Goal: Transaction & Acquisition: Book appointment/travel/reservation

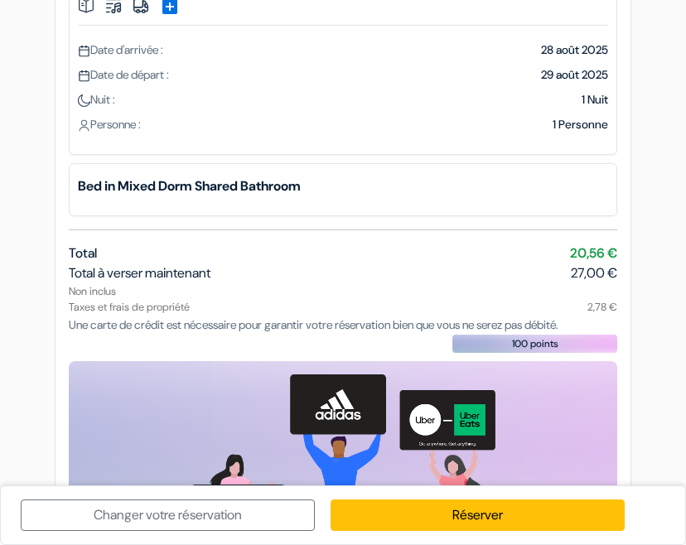
scroll to position [177, 0]
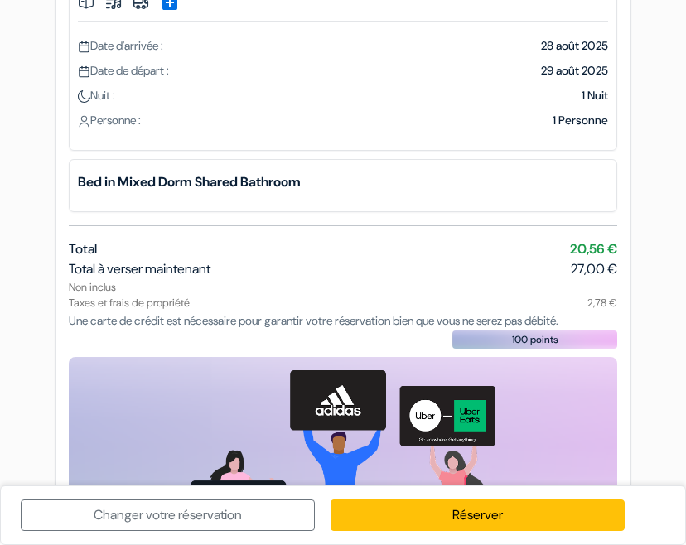
drag, startPoint x: 157, startPoint y: 275, endPoint x: 604, endPoint y: 268, distance: 447.5
click at [604, 268] on div "Total à verser maintenant 27,00 €" at bounding box center [343, 269] width 549 height 20
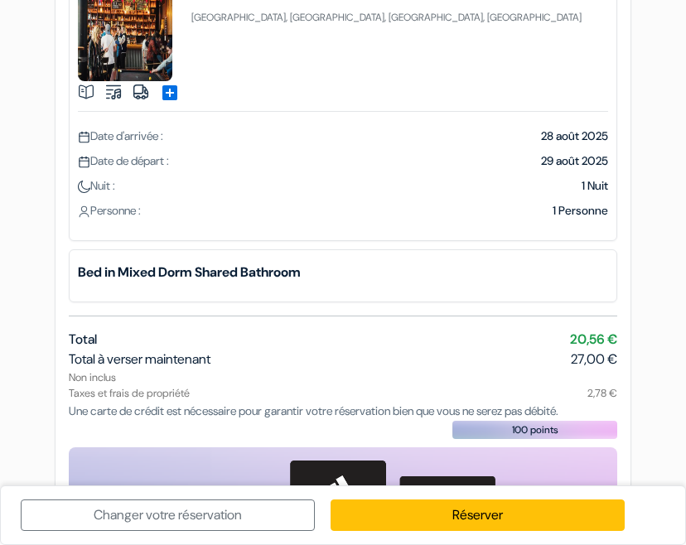
scroll to position [0, 0]
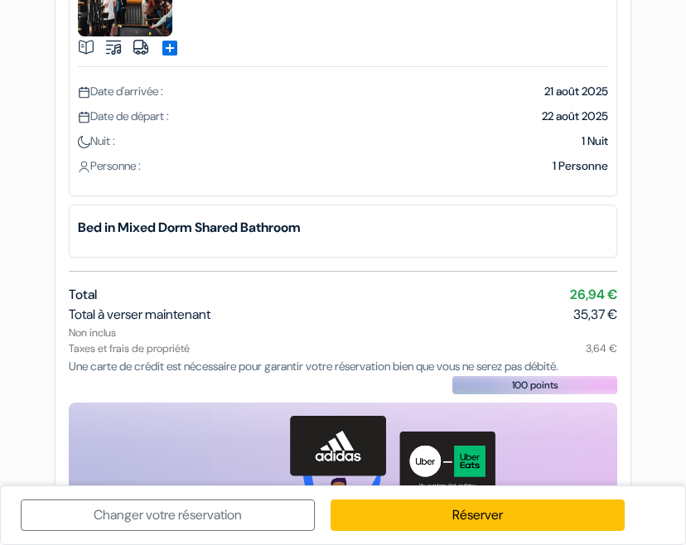
scroll to position [77, 0]
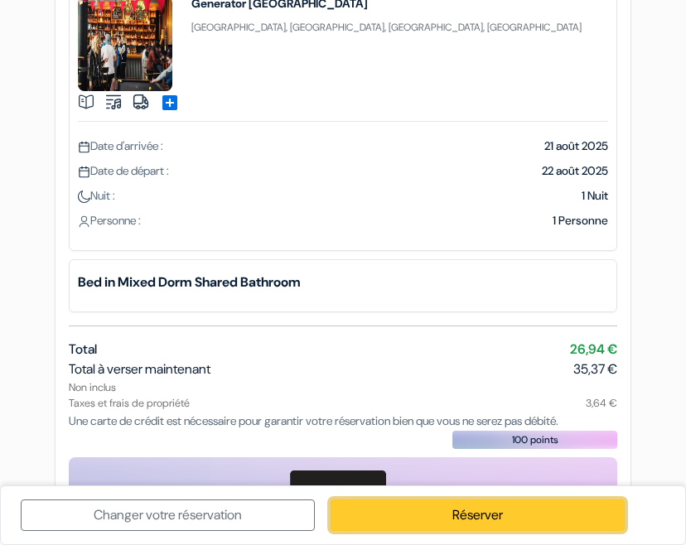
click at [435, 507] on link "Réserver" at bounding box center [478, 515] width 294 height 31
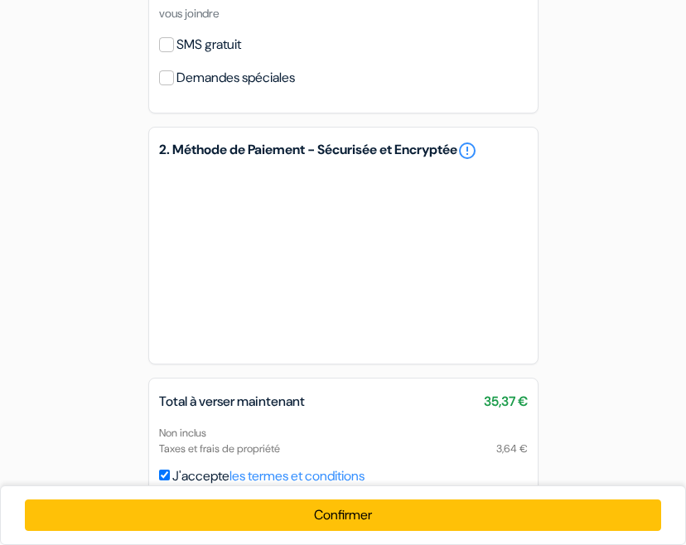
scroll to position [730, 0]
